Goal: Transaction & Acquisition: Obtain resource

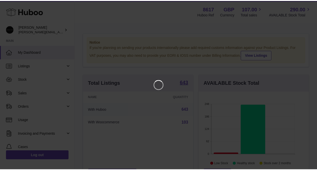
scroll to position [79, 111]
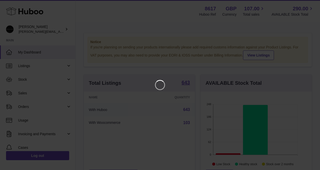
click at [35, 107] on iframe at bounding box center [160, 85] width 300 height 150
click at [305, 5] on icon "Close" at bounding box center [307, 5] width 6 height 6
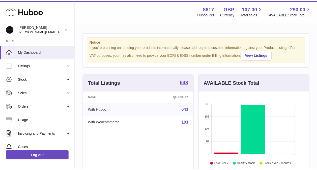
scroll to position [251847, 251816]
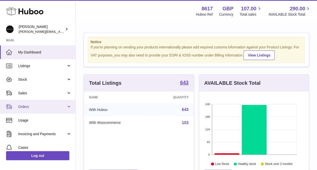
click at [54, 107] on span "Orders" at bounding box center [42, 106] width 48 height 5
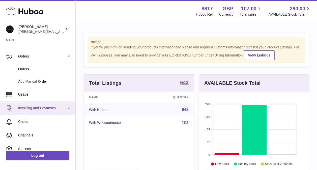
click at [61, 110] on link "Invoicing and Payments" at bounding box center [37, 108] width 75 height 14
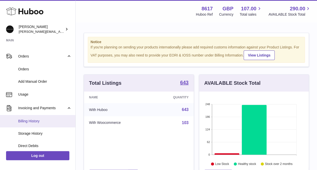
click at [42, 120] on span "Billing History" at bounding box center [44, 121] width 53 height 5
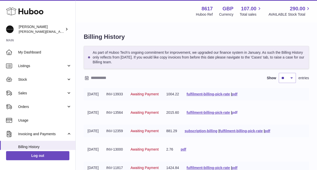
click at [237, 112] on link "pdf" at bounding box center [235, 112] width 6 height 4
click at [270, 129] on link "pdf" at bounding box center [267, 131] width 6 height 4
click at [186, 148] on link "pdf" at bounding box center [183, 149] width 6 height 4
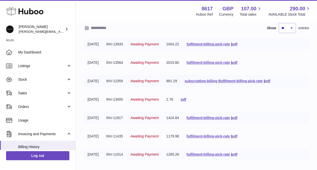
scroll to position [50, 0]
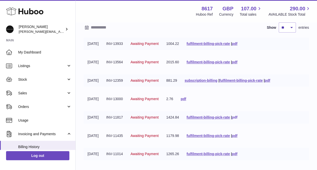
click at [237, 118] on link "pdf" at bounding box center [235, 117] width 6 height 4
